Goal: Transaction & Acquisition: Purchase product/service

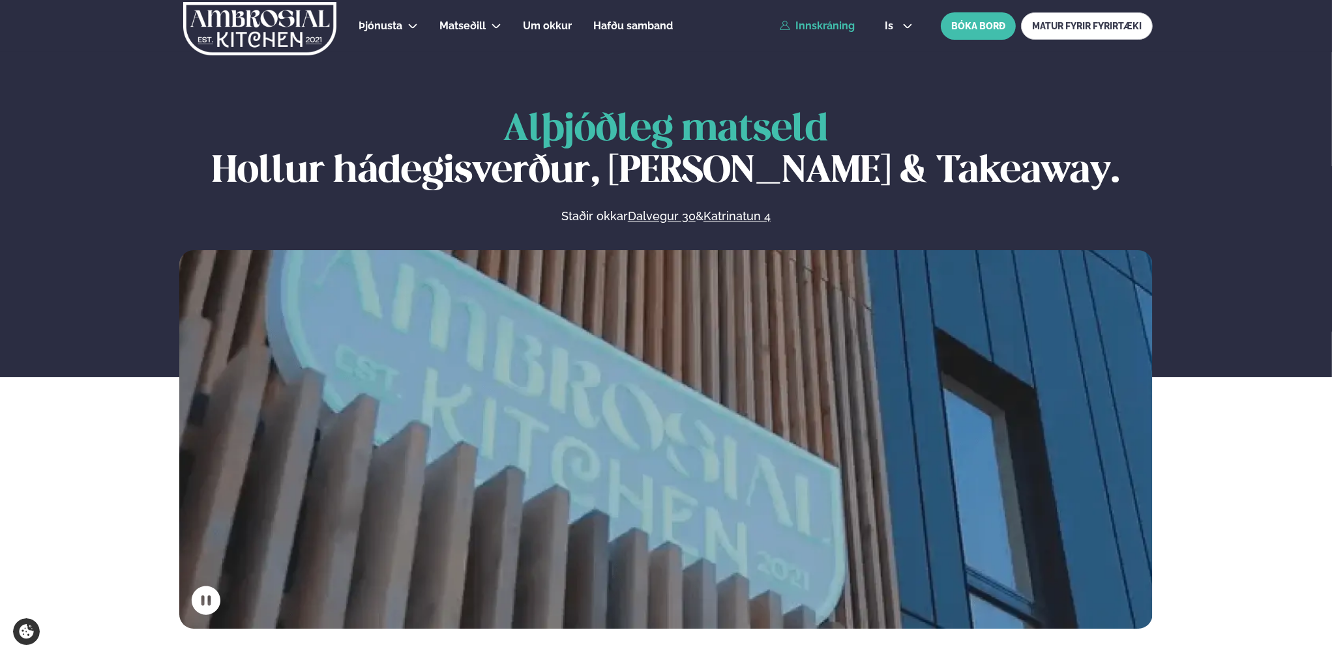
click at [808, 29] on link "Innskráning" at bounding box center [817, 26] width 75 height 12
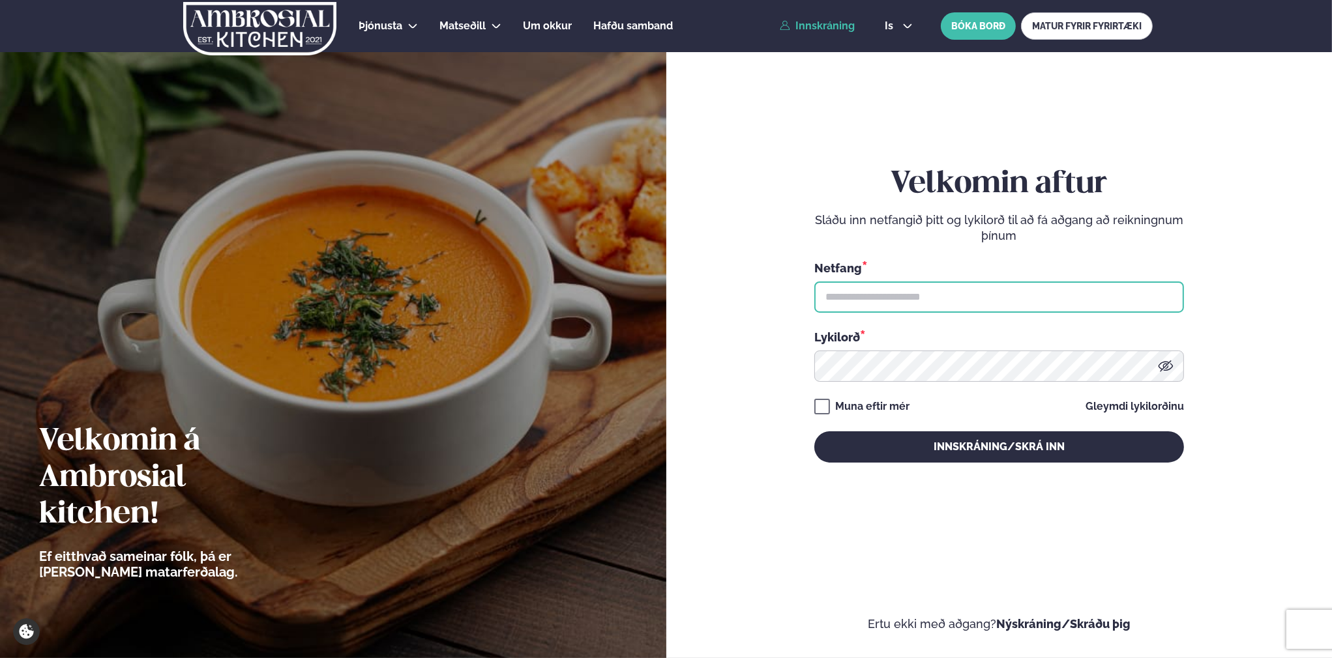
type input "**********"
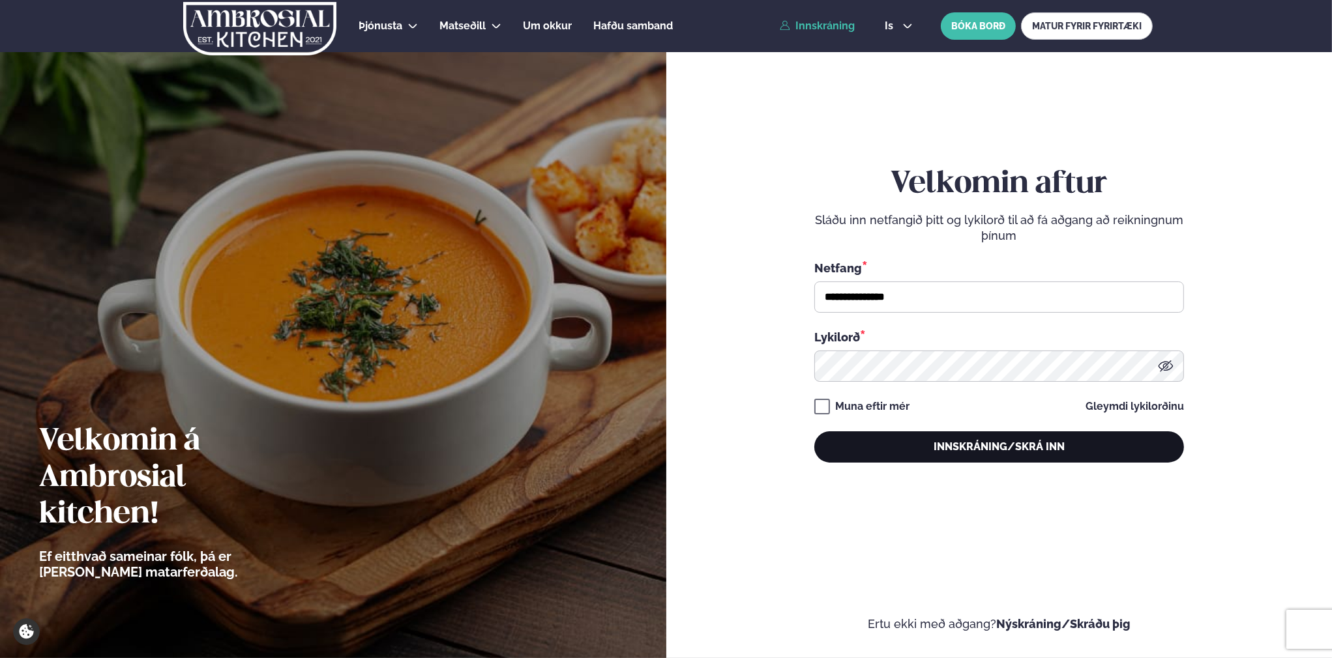
click at [1018, 444] on button "Innskráning/Skrá inn" at bounding box center [999, 446] width 370 height 31
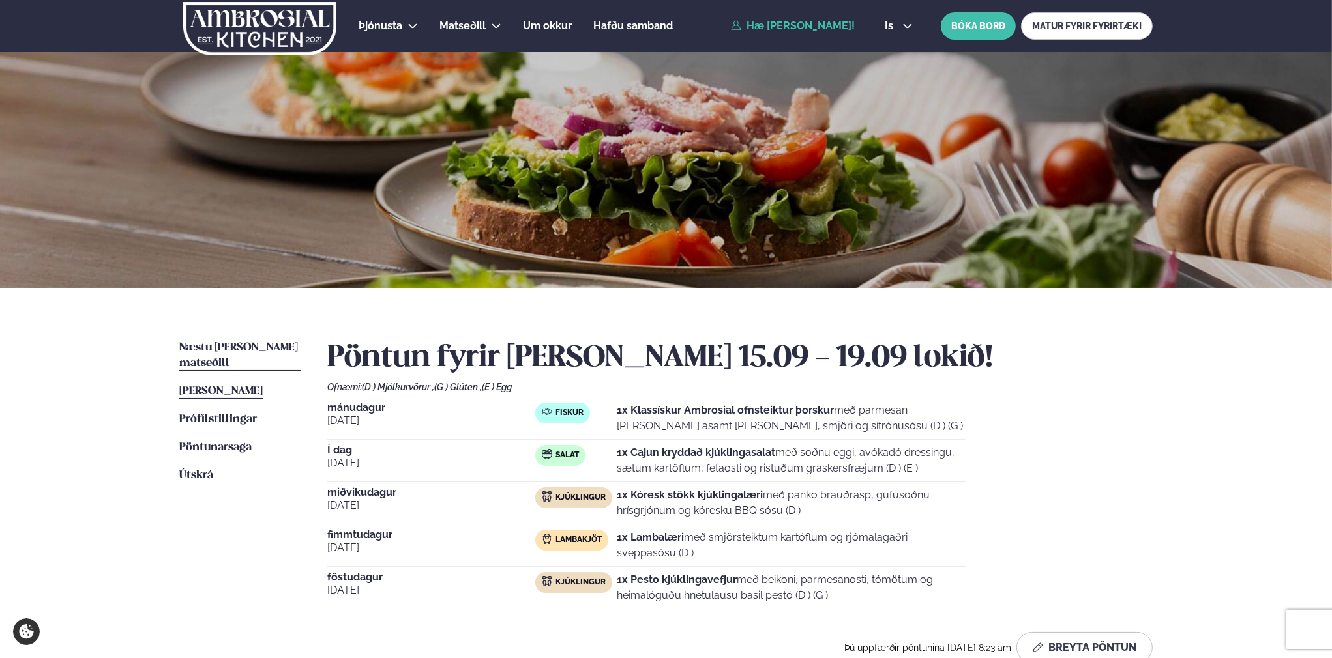
click at [206, 345] on span "Næstu [PERSON_NAME] matseðill" at bounding box center [238, 355] width 119 height 27
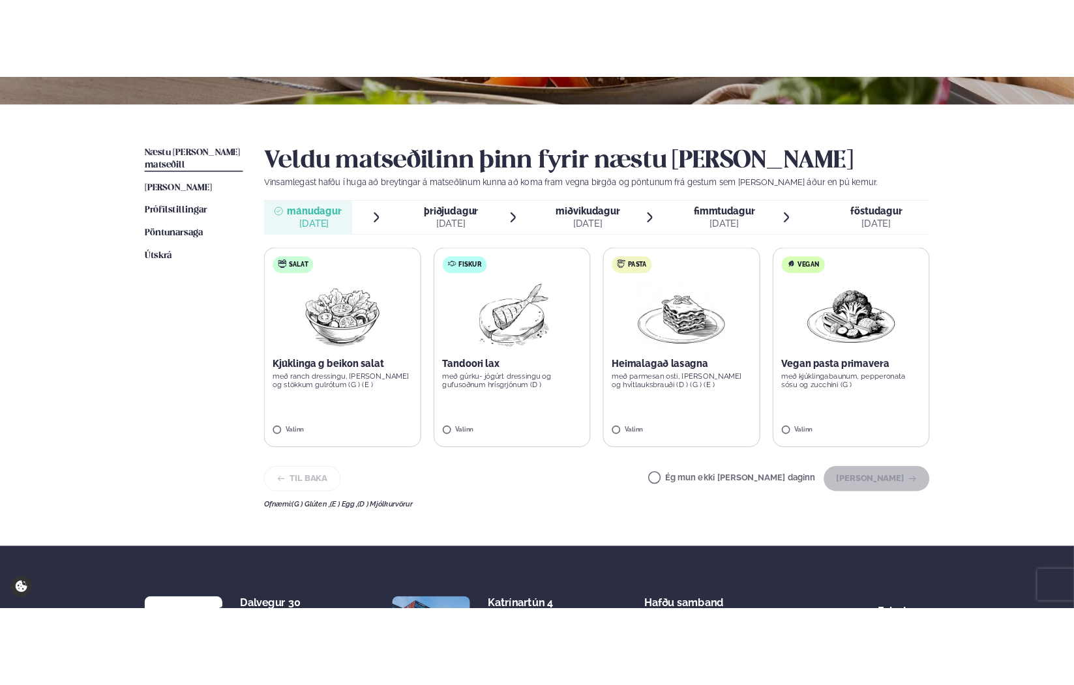
scroll to position [261, 0]
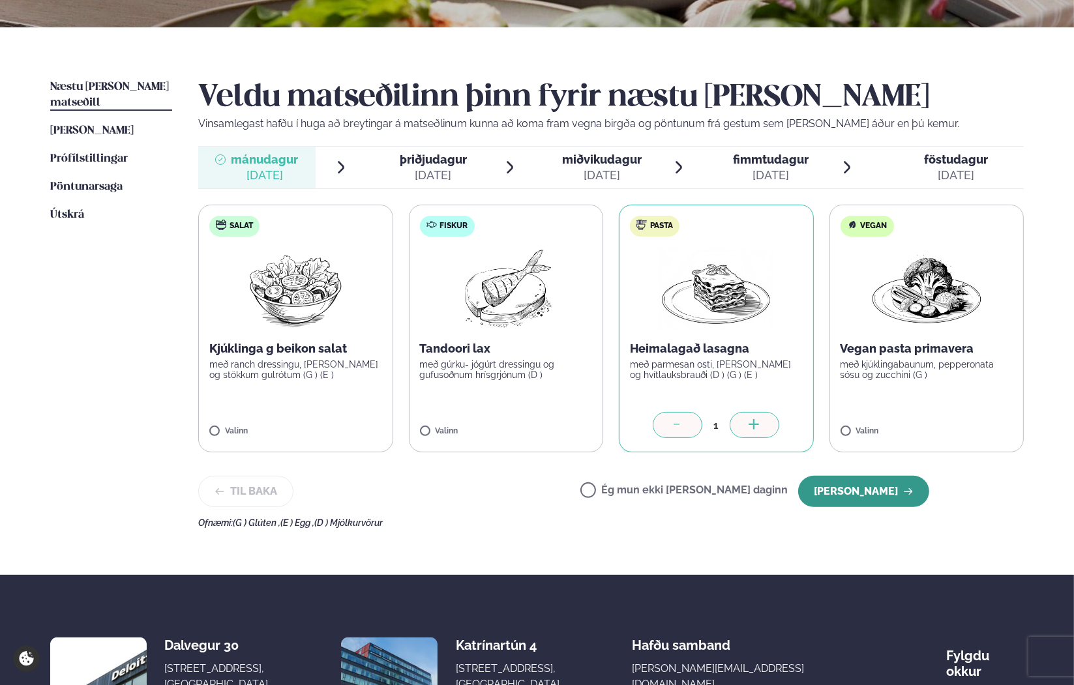
click at [869, 489] on button "[PERSON_NAME]" at bounding box center [863, 491] width 131 height 31
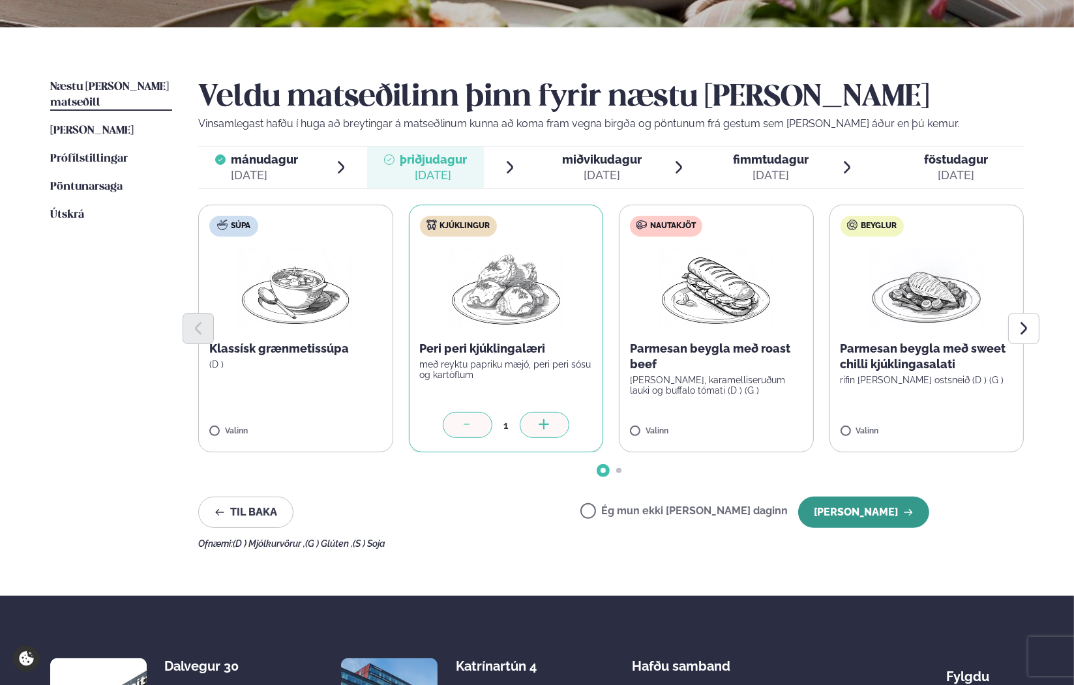
click at [839, 513] on button "[PERSON_NAME]" at bounding box center [863, 512] width 131 height 31
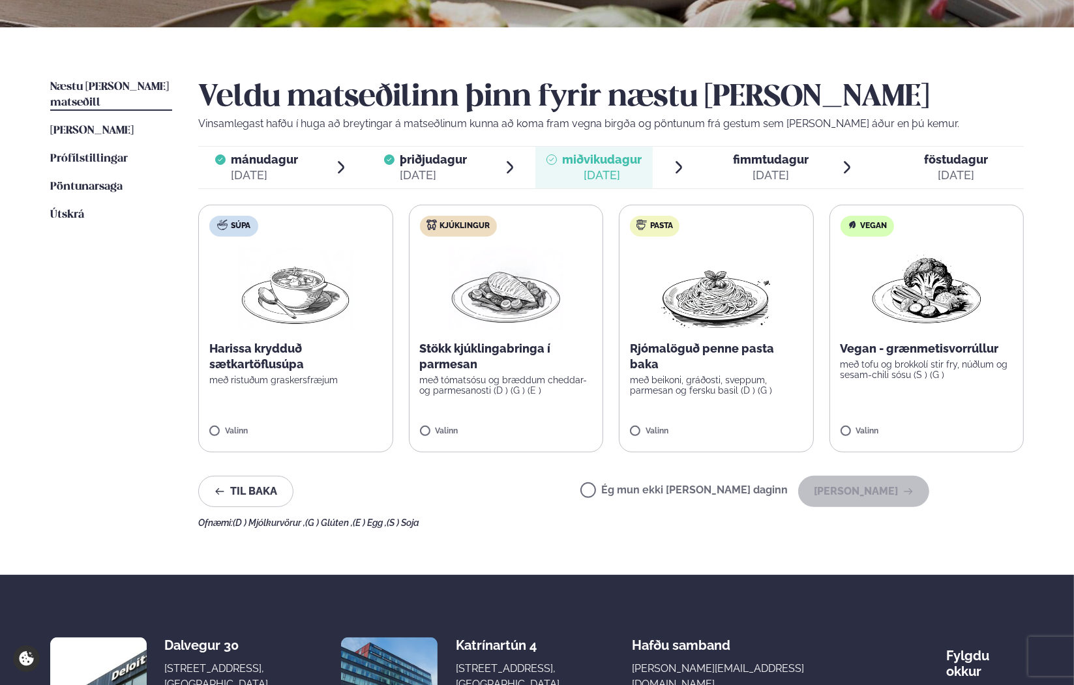
click at [636, 425] on label "Pasta Rjómalöguð penne pasta baka með beikoni, gráðosti, sveppum, parmesan og f…" at bounding box center [716, 329] width 195 height 248
click at [879, 494] on button "[PERSON_NAME]" at bounding box center [863, 491] width 131 height 31
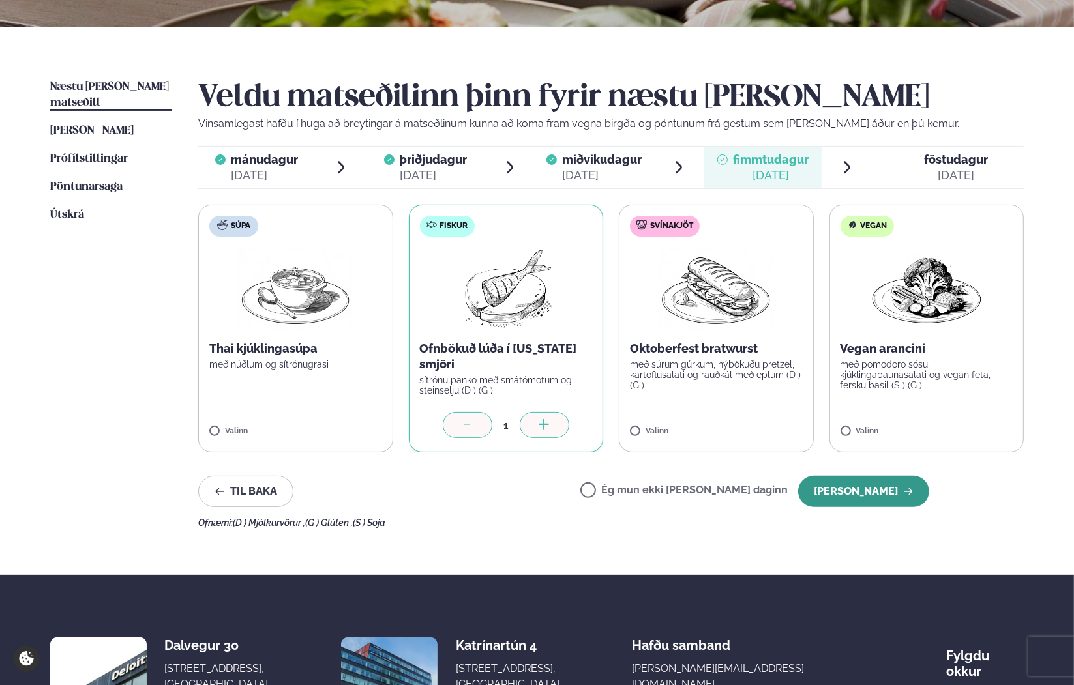
click at [846, 483] on button "[PERSON_NAME]" at bounding box center [863, 491] width 131 height 31
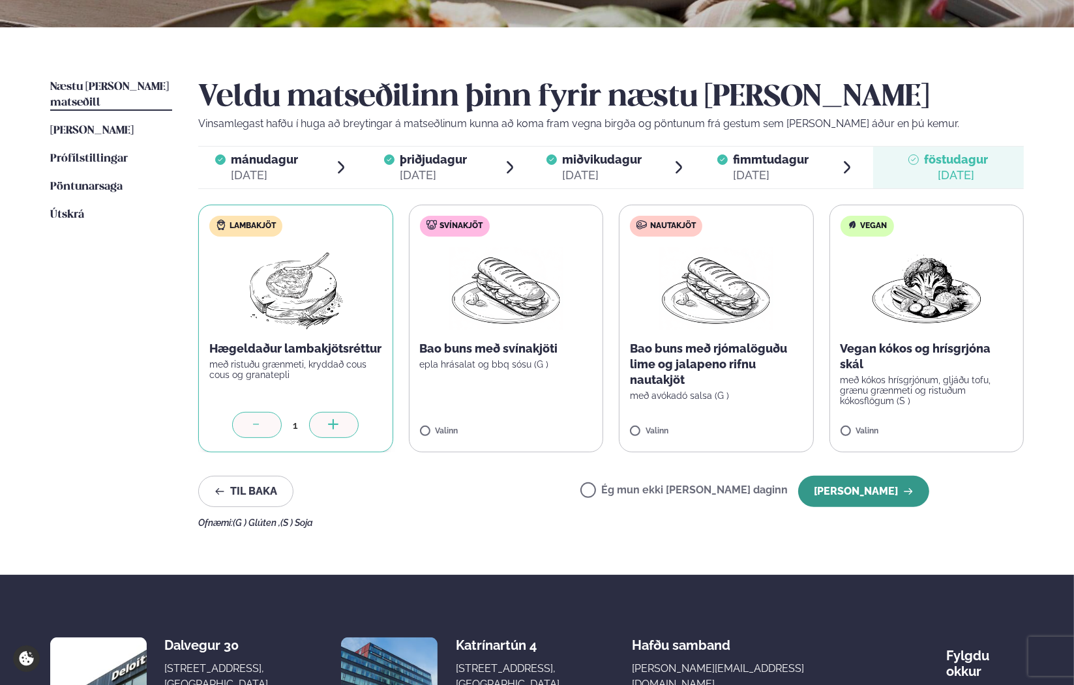
click at [841, 493] on button "[PERSON_NAME]" at bounding box center [863, 491] width 131 height 31
